Goal: Check status: Check status

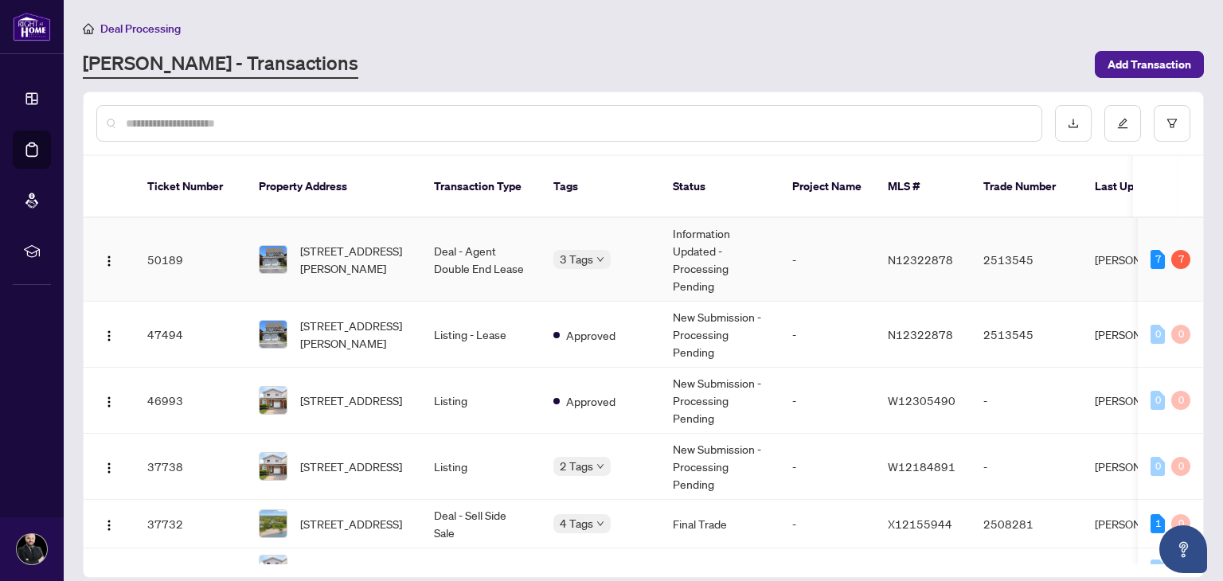
click at [496, 249] on td "Deal - Agent Double End Lease" at bounding box center [480, 260] width 119 height 84
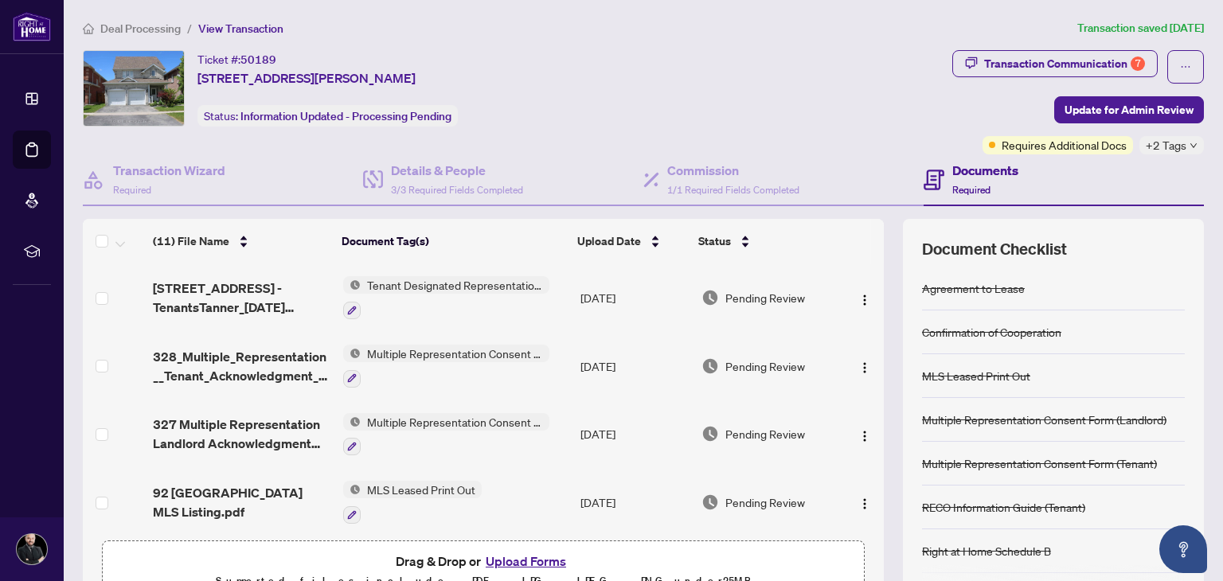
click at [1151, 145] on span "+2 Tags" at bounding box center [1166, 145] width 41 height 18
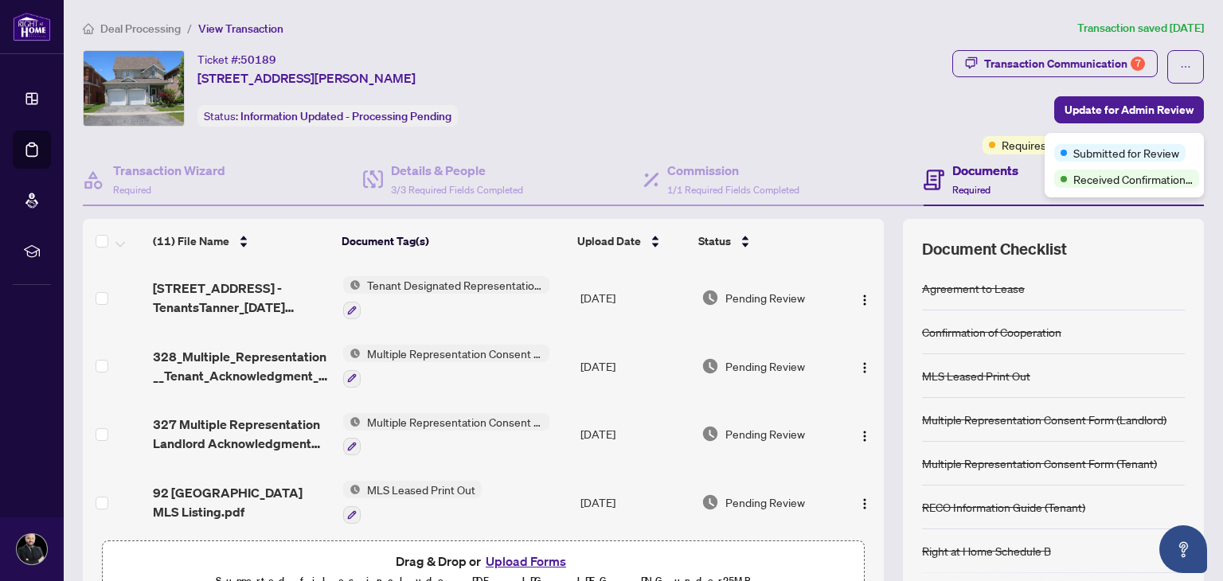
click at [934, 117] on div "Ticket #: 50189 [STREET_ADDRESS][PERSON_NAME] Status: Information Updated - Pro…" at bounding box center [514, 88] width 863 height 76
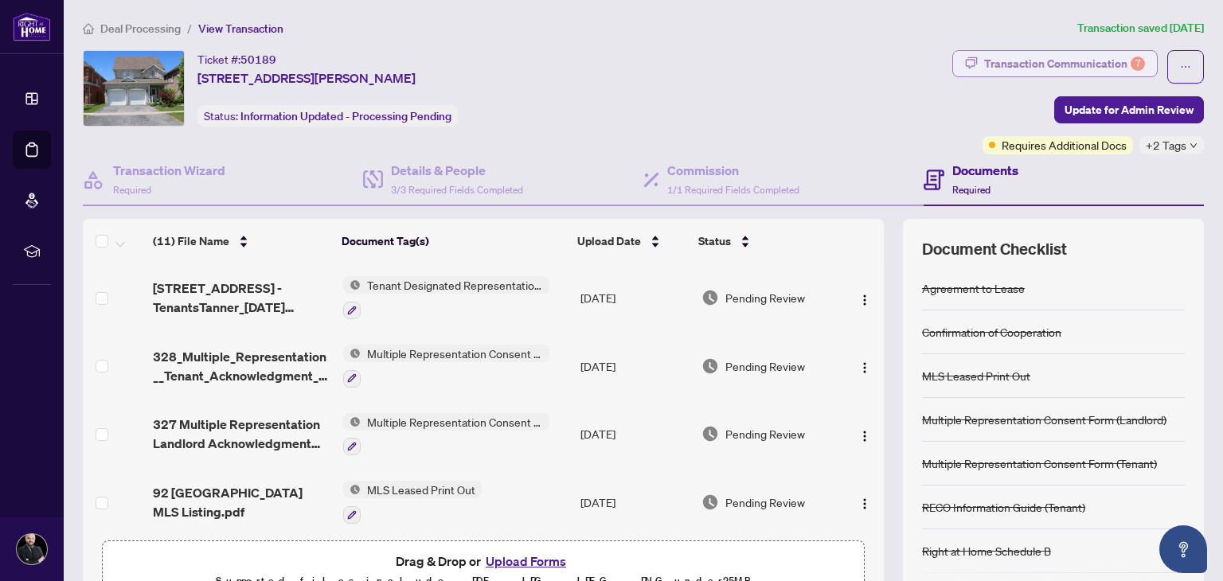
click at [991, 70] on div "Transaction Communication 7" at bounding box center [1064, 63] width 161 height 25
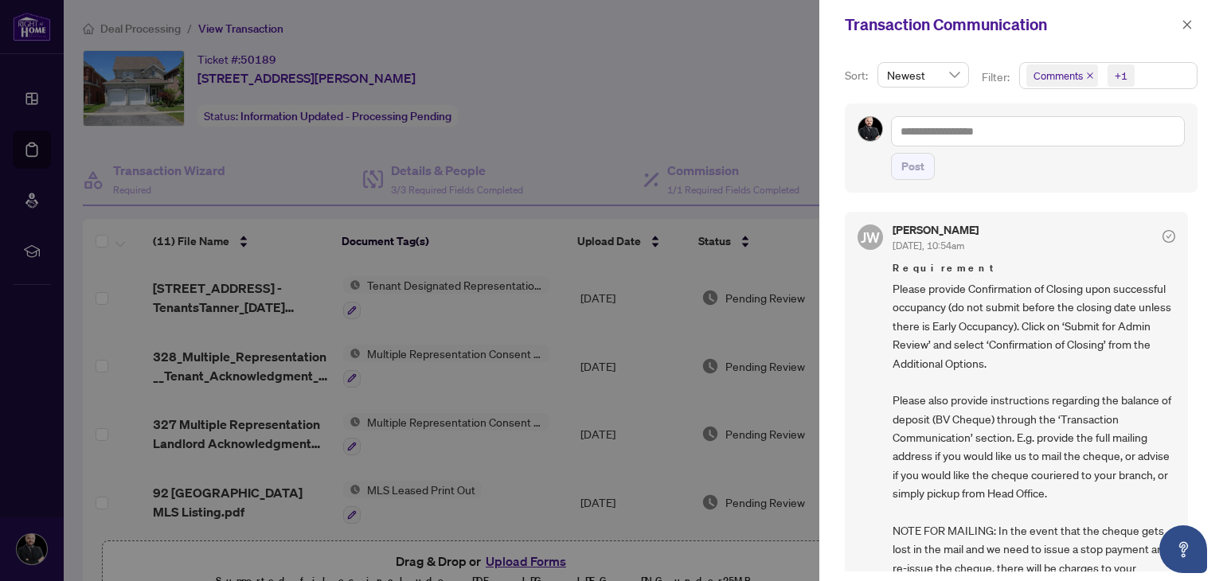
click at [671, 74] on div at bounding box center [611, 290] width 1223 height 581
click at [1186, 21] on icon "close" at bounding box center [1187, 24] width 11 height 11
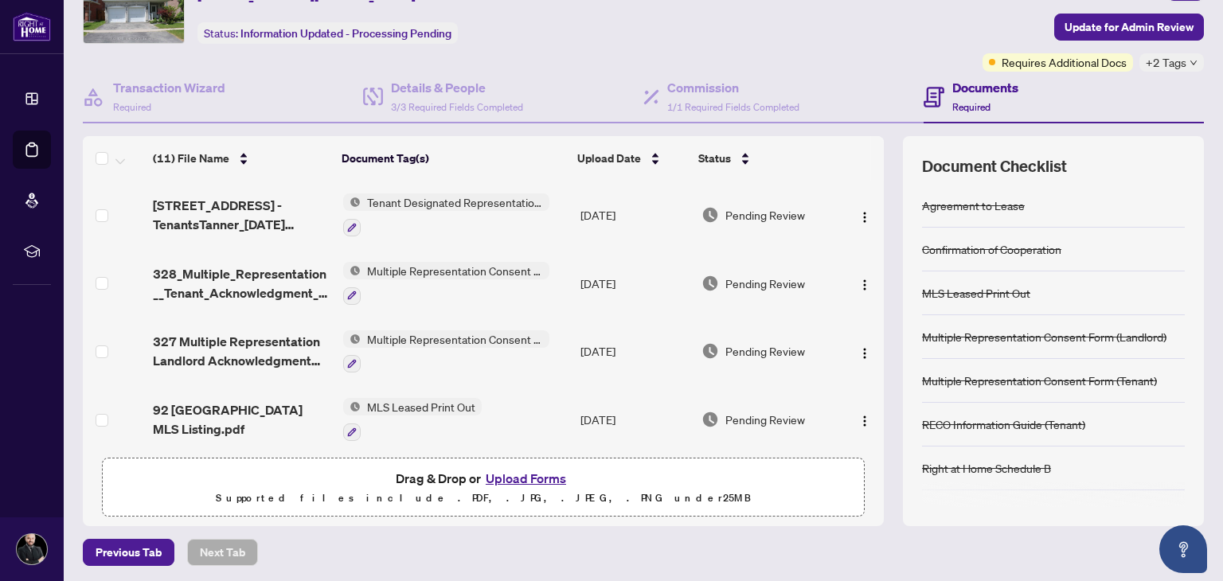
scroll to position [84, 0]
click at [1191, 61] on icon "down" at bounding box center [1194, 61] width 8 height 8
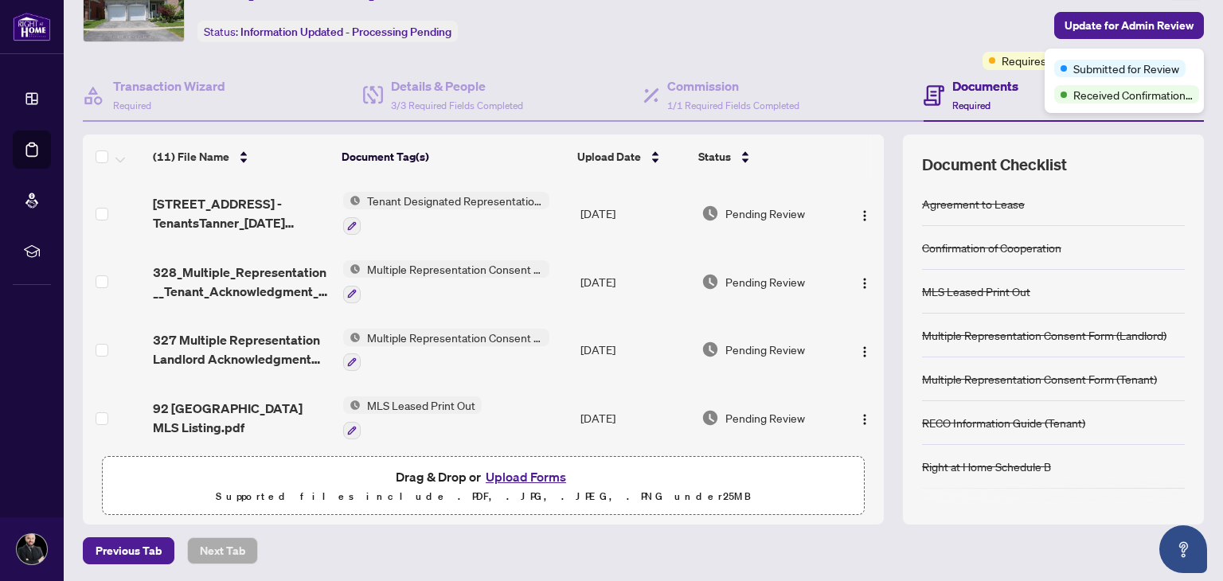
click at [959, 30] on div "Transaction Communication 7 Update for Admin Review Requires Additional Docs +2…" at bounding box center [1078, 18] width 252 height 104
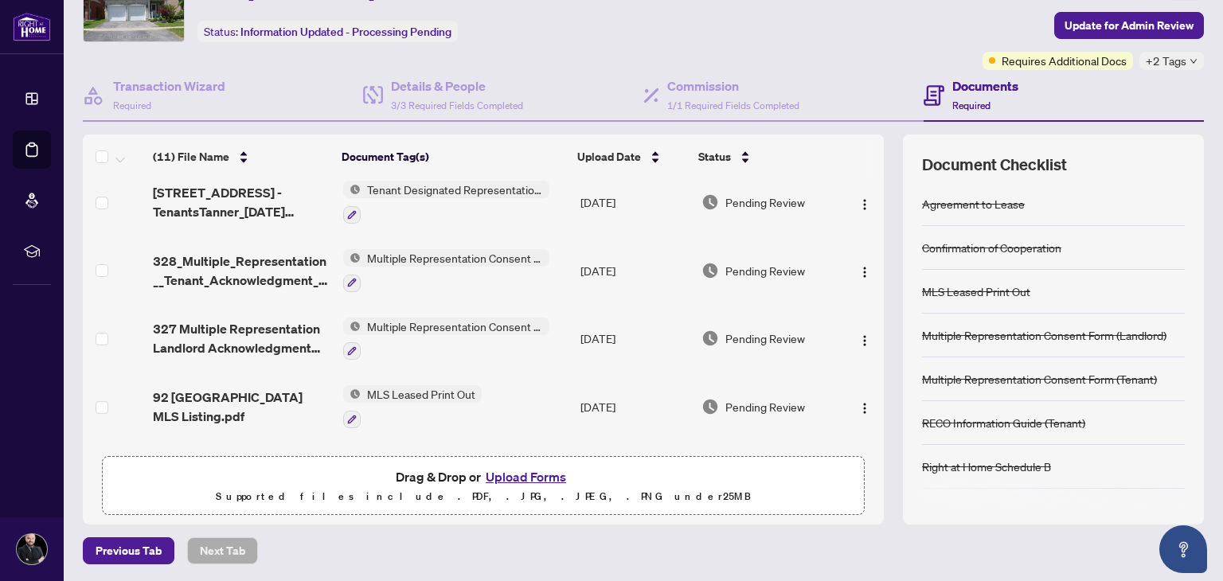
scroll to position [0, 0]
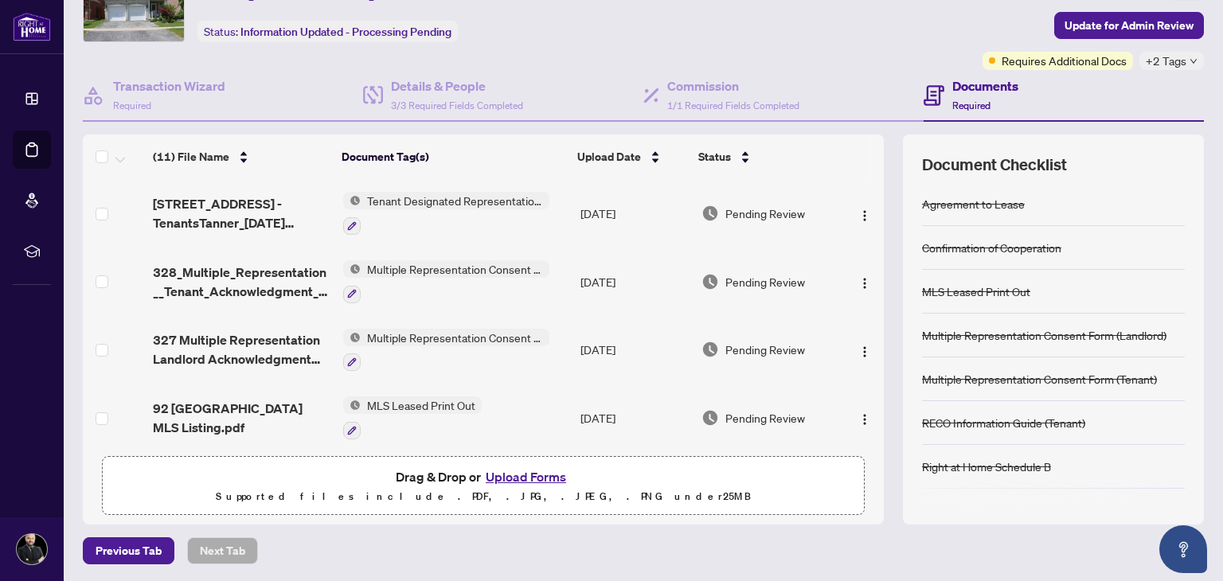
click at [927, 17] on div "Ticket #: 50189 [STREET_ADDRESS][PERSON_NAME] Status: Information Updated - Pro…" at bounding box center [514, 4] width 863 height 76
